Goal: Task Accomplishment & Management: Manage account settings

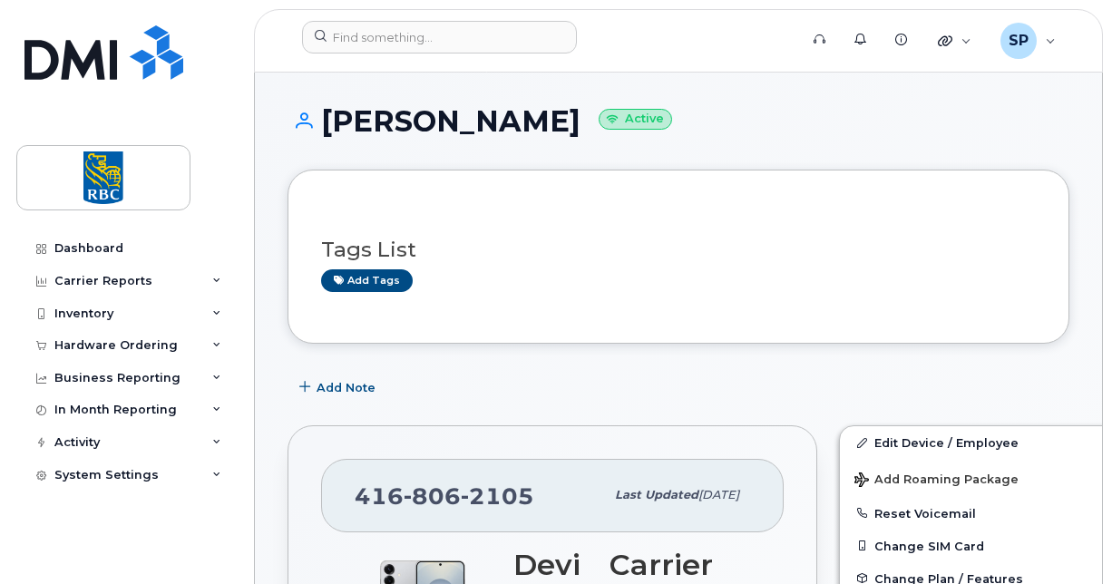
scroll to position [1877, 0]
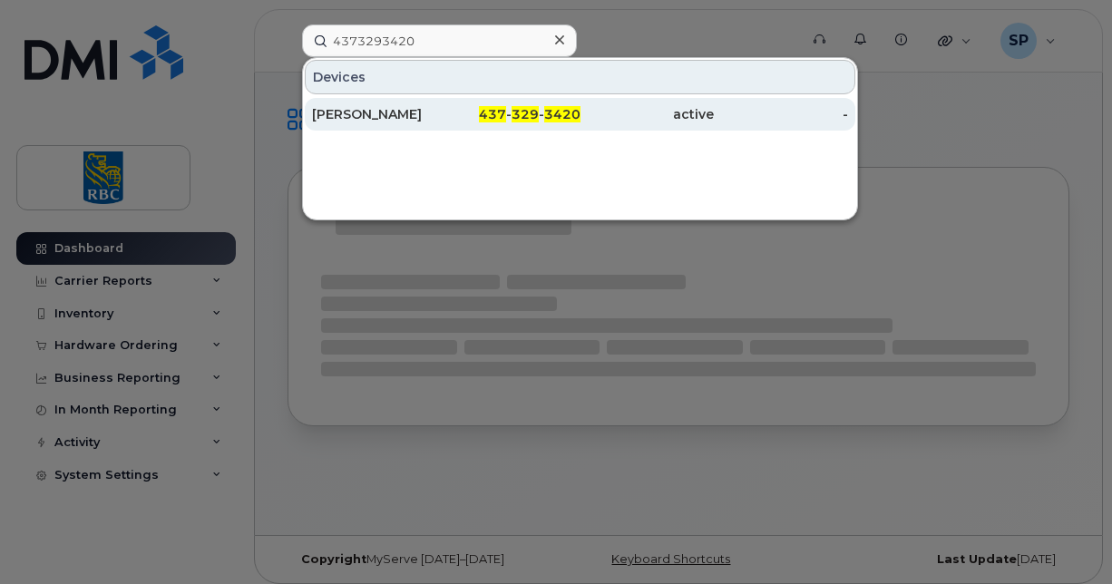
type input "4373293420"
click at [371, 109] on div "[PERSON_NAME]" at bounding box center [379, 114] width 134 height 18
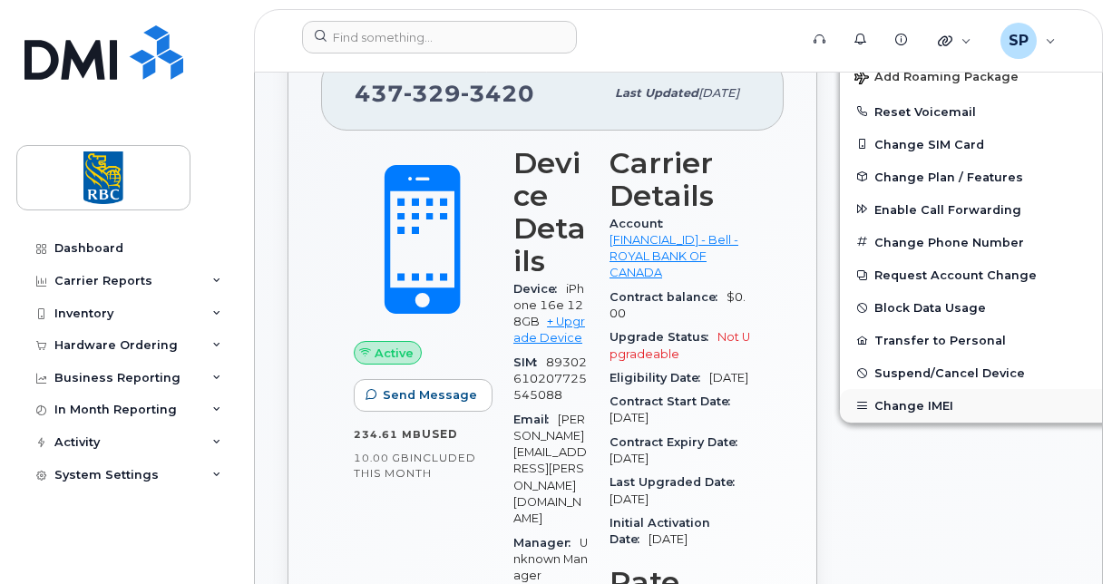
scroll to position [453, 0]
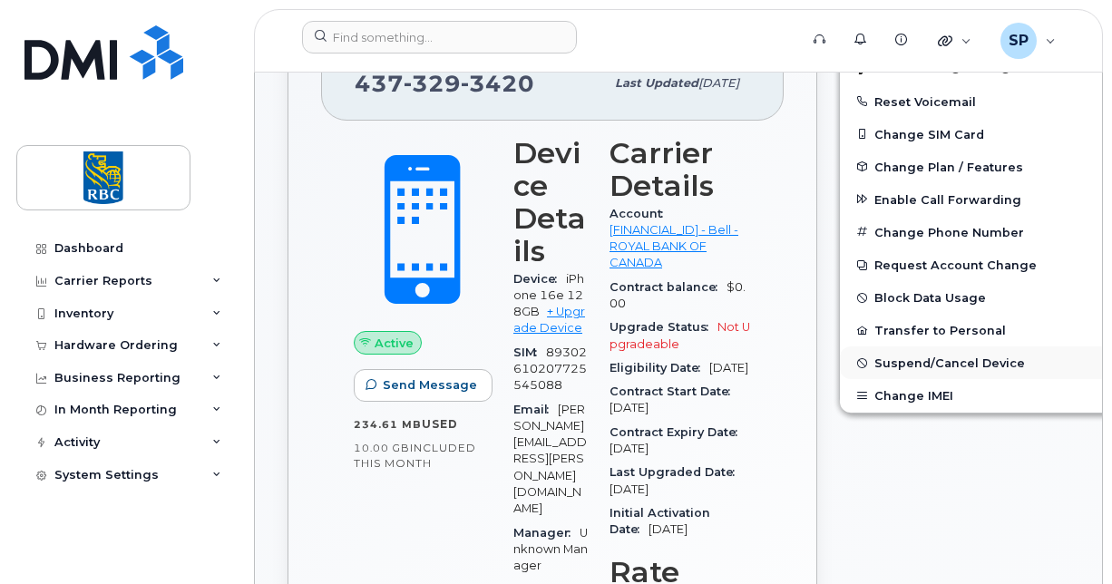
click at [892, 361] on span "Suspend/Cancel Device" at bounding box center [949, 363] width 150 height 14
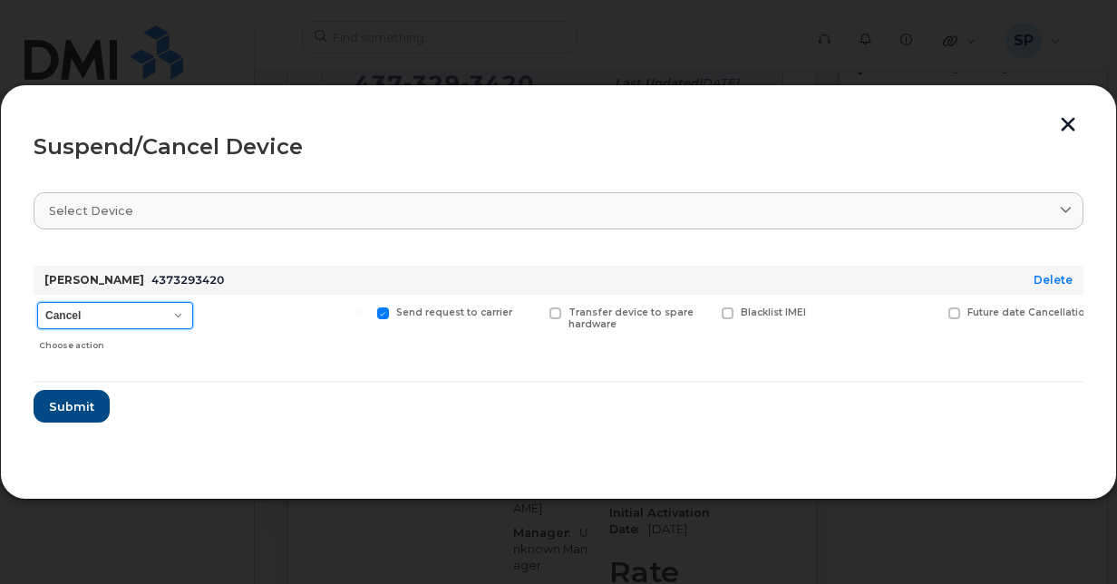
click at [129, 306] on select "Cancel Suspend - Extend Suspension Suspend - Reduced Rate Suspend - Full Rate S…" at bounding box center [115, 315] width 156 height 27
select select "[object Object]"
click at [37, 302] on select "Cancel Suspend - Extend Suspension Suspend - Reduced Rate Suspend - Full Rate S…" at bounding box center [115, 315] width 156 height 27
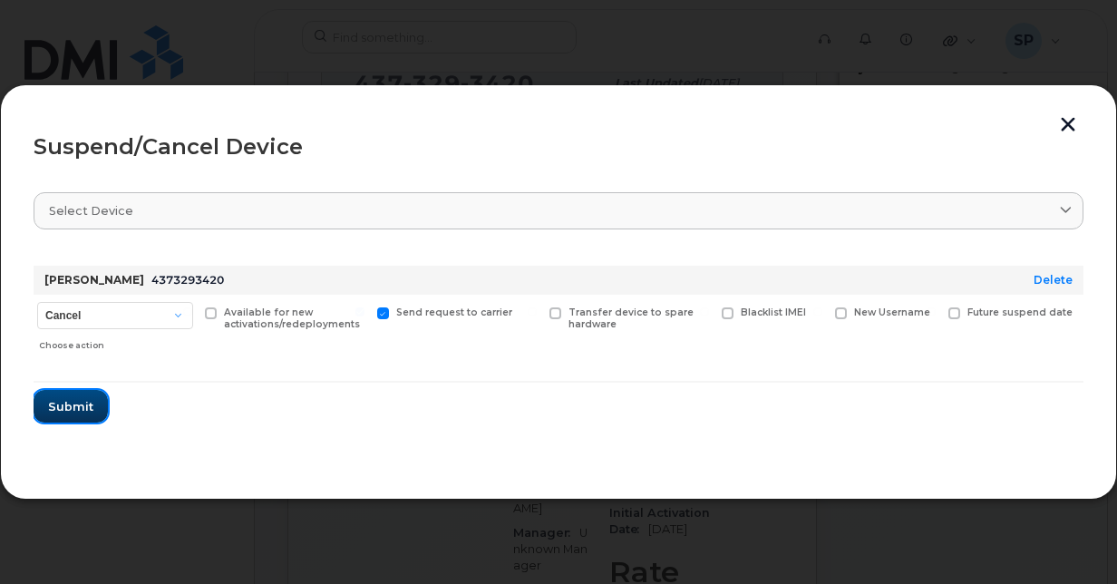
click at [71, 414] on span "Submit" at bounding box center [70, 406] width 45 height 17
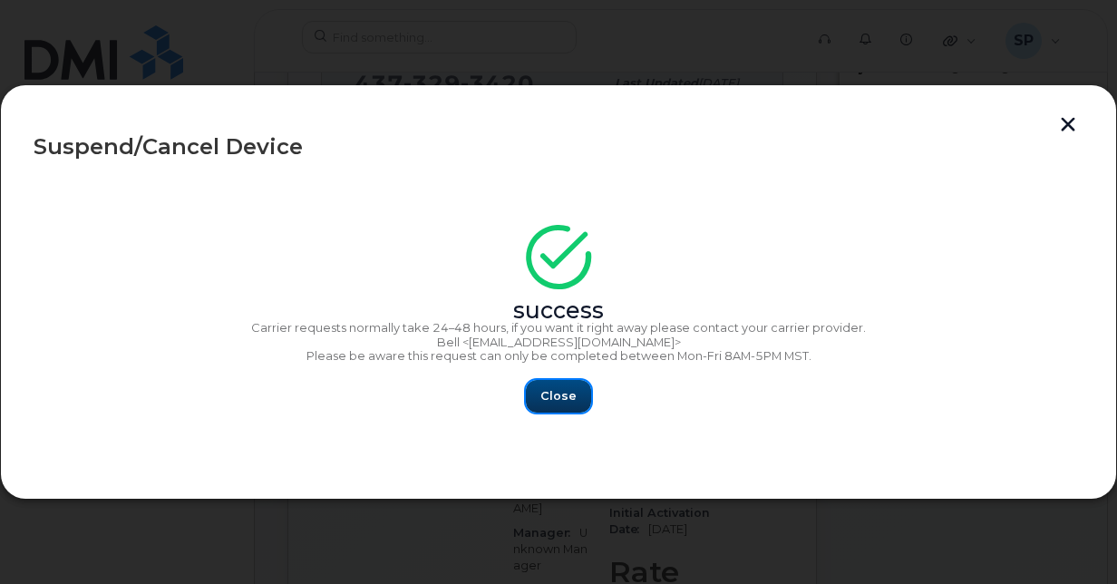
click at [557, 405] on button "Close" at bounding box center [558, 396] width 65 height 33
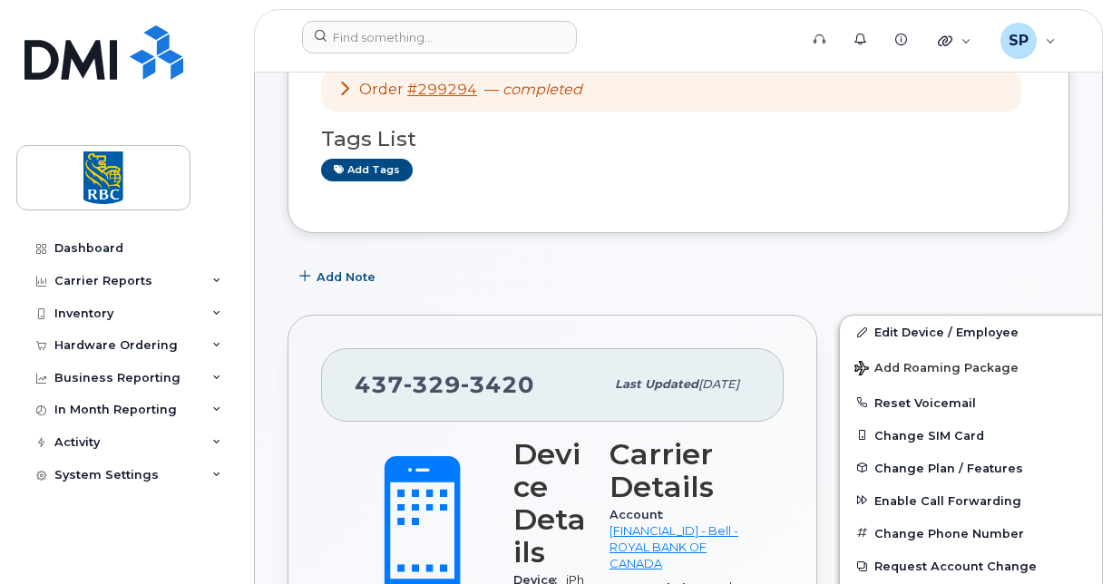
scroll to position [0, 0]
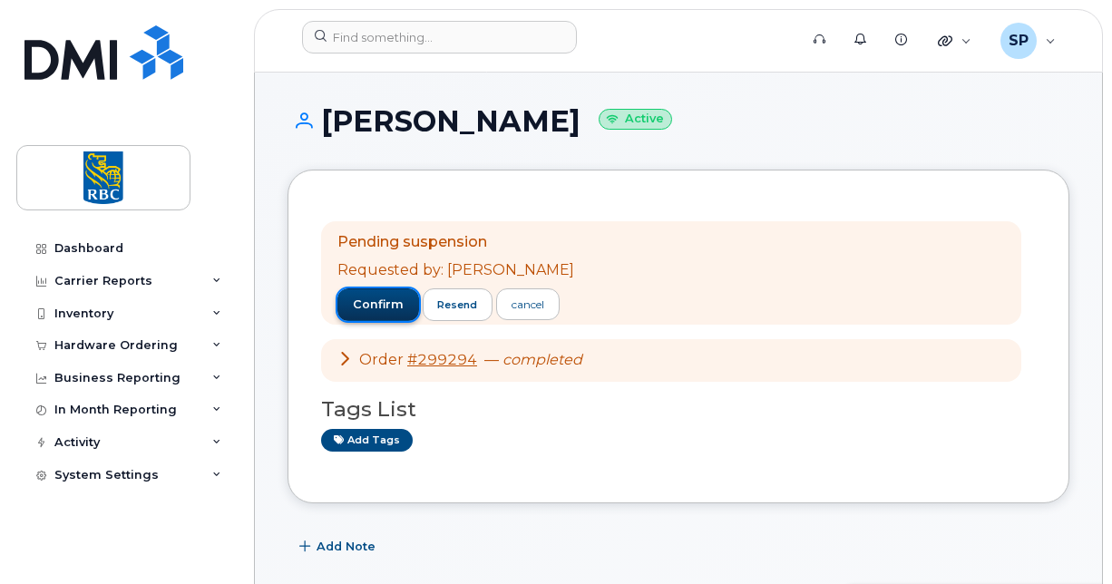
click at [379, 308] on span "confirm" at bounding box center [378, 304] width 51 height 16
